Goal: Task Accomplishment & Management: Complete application form

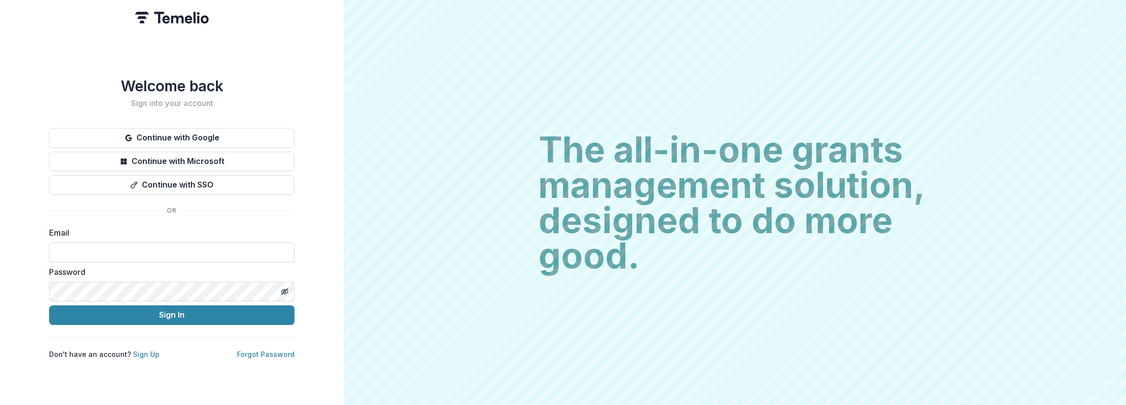
click at [98, 244] on input at bounding box center [172, 253] width 246 height 20
type input "**********"
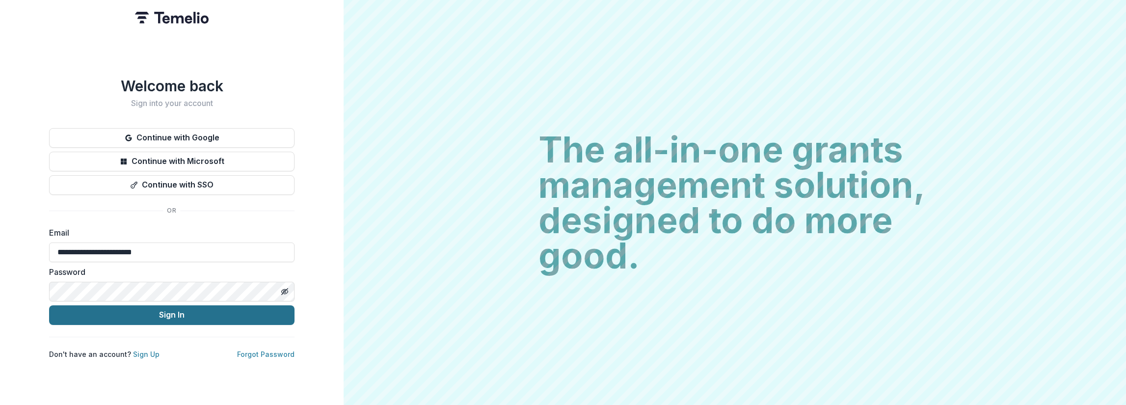
click at [171, 316] on button "Sign In" at bounding box center [172, 315] width 246 height 20
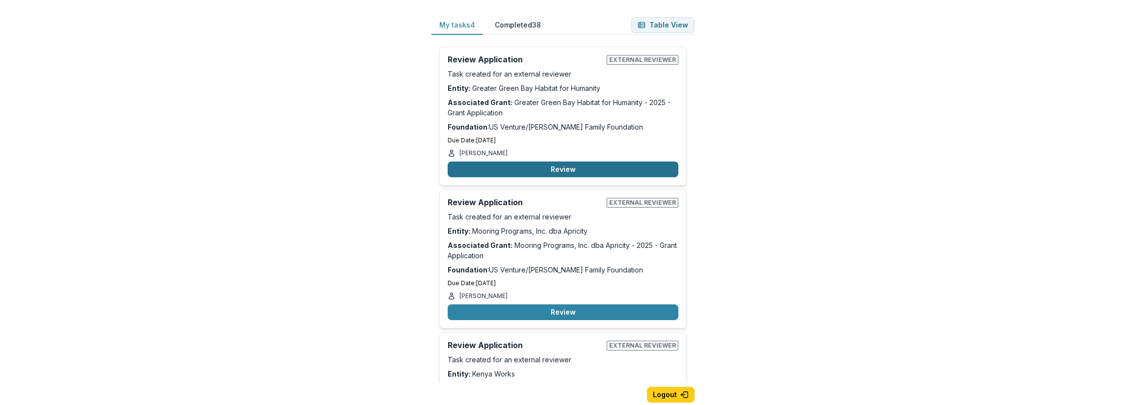
click at [574, 167] on button "Review" at bounding box center [563, 170] width 231 height 16
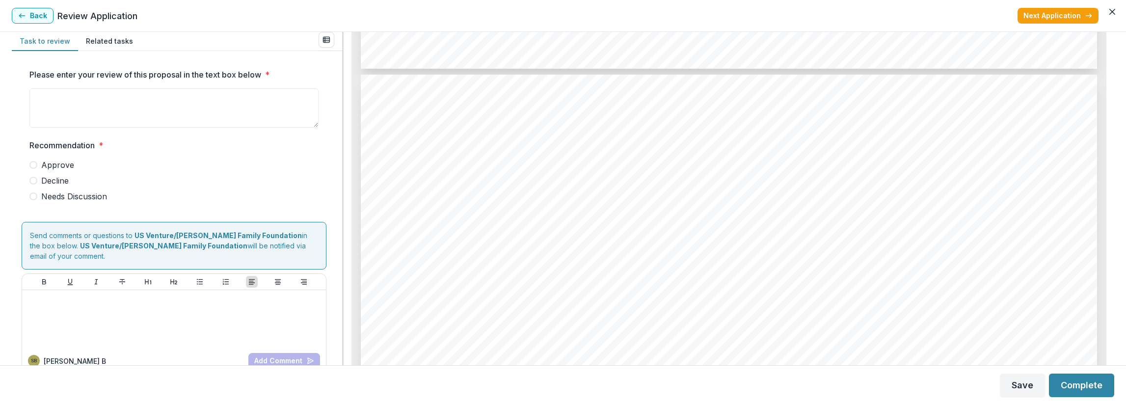
scroll to position [3192, 0]
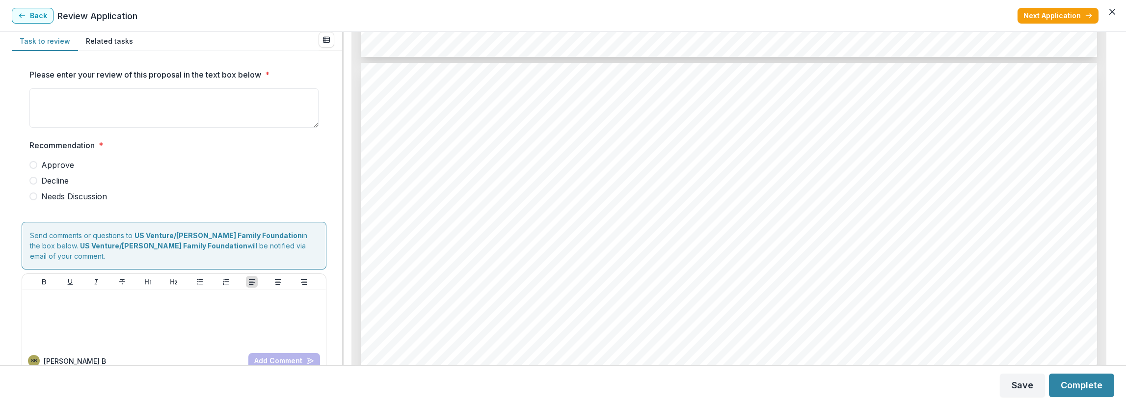
drag, startPoint x: 753, startPoint y: 308, endPoint x: 722, endPoint y: 303, distance: 31.8
click at [722, 303] on span "Homeownership program are families and 60% are single parent households. All of…" at bounding box center [691, 299] width 570 height 15
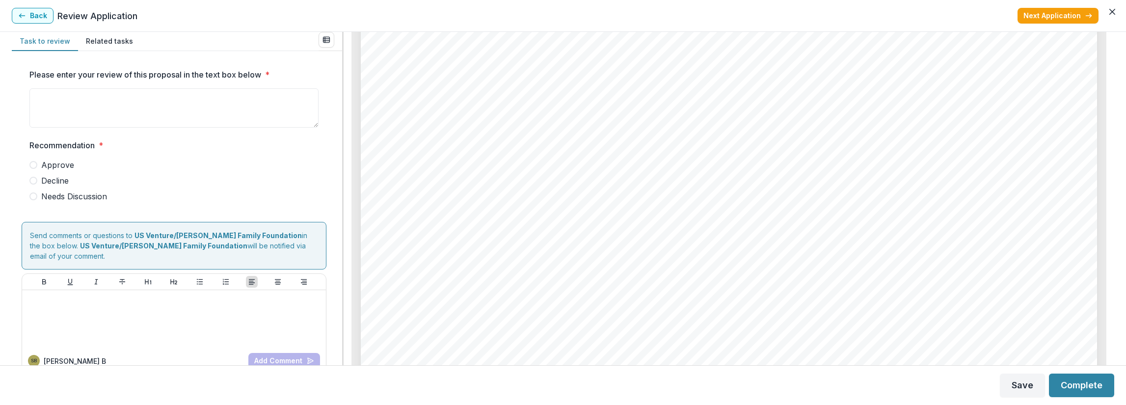
scroll to position [3535, 0]
drag, startPoint x: 810, startPoint y: 229, endPoint x: 657, endPoint y: 227, distance: 153.2
click at [657, 227] on div "Page: 4 Greater Green Bay Habitat for Humanity - 2025 - Grant Application on 15…" at bounding box center [729, 240] width 737 height 1042
drag, startPoint x: 661, startPoint y: 227, endPoint x: 625, endPoint y: 243, distance: 39.6
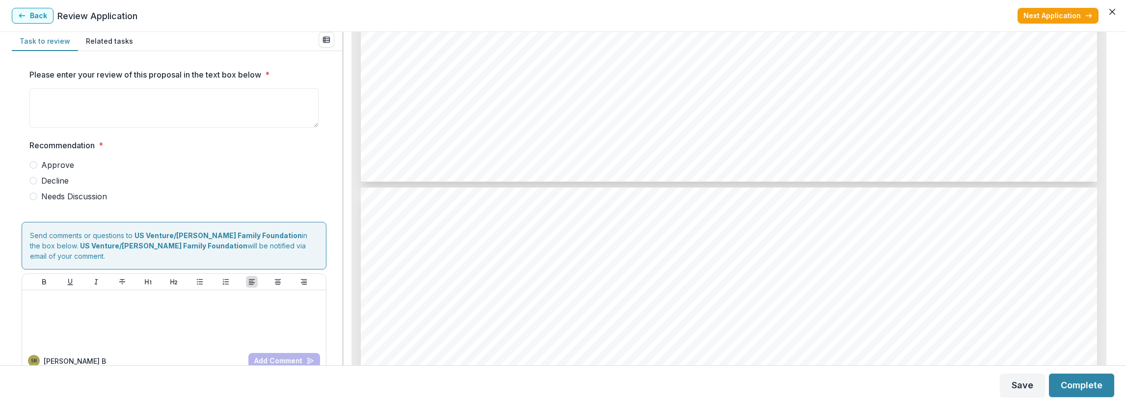
scroll to position [5114, 0]
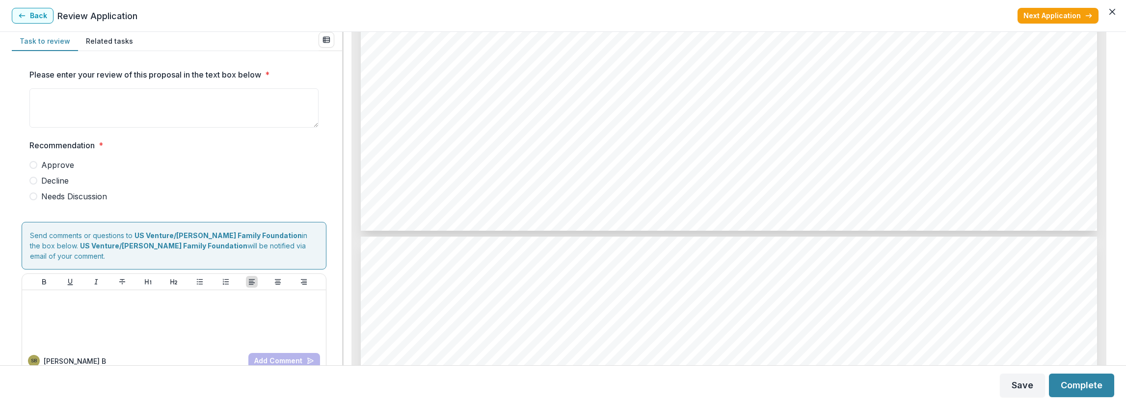
click at [714, 307] on span "analyze the surveys. Because of this funding, Habitat will be able to increase …" at bounding box center [718, 314] width 624 height 15
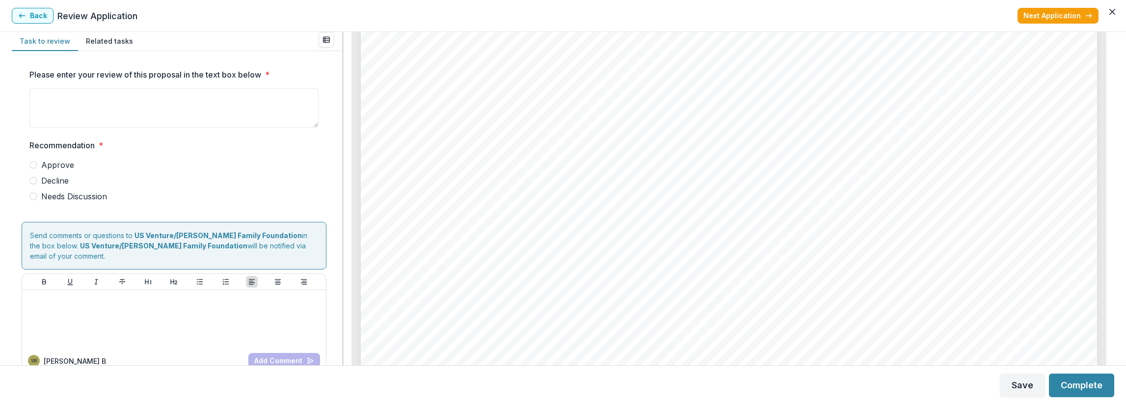
scroll to position [5457, 0]
click at [59, 163] on span "Approve" at bounding box center [57, 165] width 33 height 12
click at [90, 112] on textarea "Please enter your review of this proposal in the text box below *" at bounding box center [173, 107] width 289 height 39
type textarea "**********"
click at [1075, 380] on button "Complete" at bounding box center [1081, 386] width 65 height 24
